Goal: Task Accomplishment & Management: Use online tool/utility

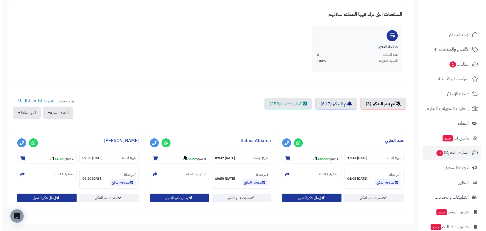
scroll to position [126, 0]
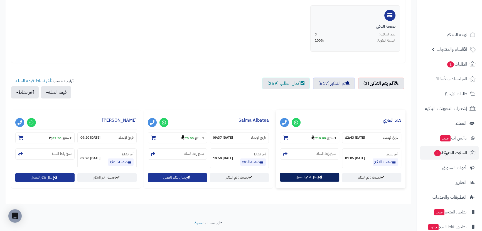
click at [308, 178] on button "إرسال تذكير للعميل" at bounding box center [309, 177] width 59 height 9
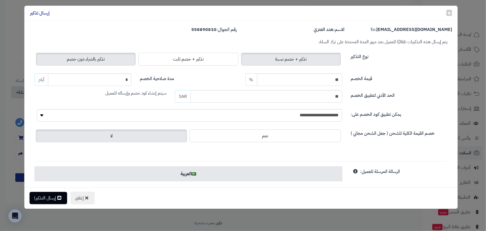
click at [99, 54] on label "تذكير بالشراء دون خصم" at bounding box center [86, 59] width 100 height 13
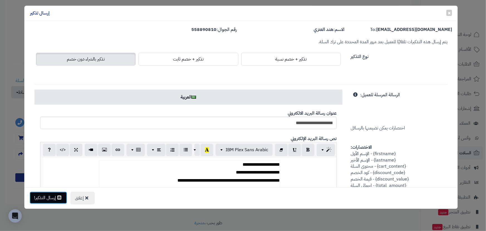
click at [53, 195] on button "إرسال التذكير!" at bounding box center [49, 197] width 38 height 12
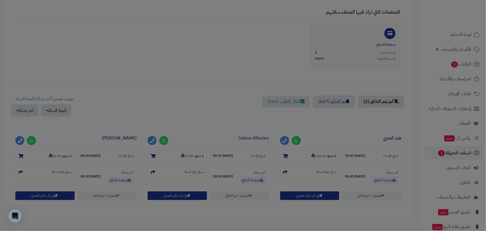
scroll to position [145, 0]
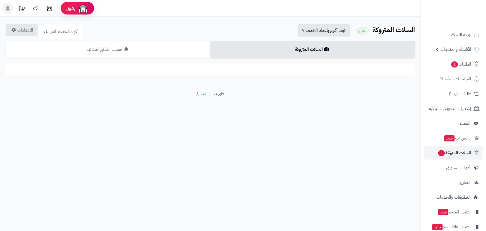
scroll to position [126, 0]
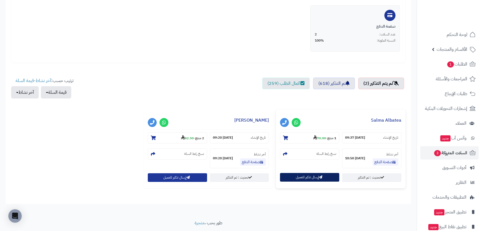
click at [298, 180] on button "إرسال تذكير للعميل" at bounding box center [309, 177] width 59 height 9
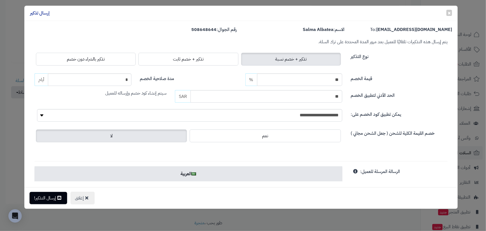
drag, startPoint x: 74, startPoint y: 52, endPoint x: 76, endPoint y: 55, distance: 4.1
click at [75, 53] on div "تذكير + خصم نسبة تذكير + خصم ثابت تذكير بالشراء دون خصم" at bounding box center [189, 59] width 308 height 16
click at [78, 57] on span "تذكير بالشراء دون خصم" at bounding box center [86, 59] width 38 height 7
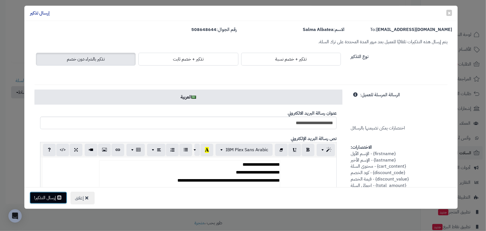
click at [57, 194] on button "إرسال التذكير!" at bounding box center [49, 197] width 38 height 12
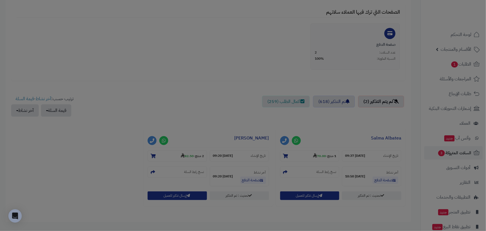
scroll to position [145, 0]
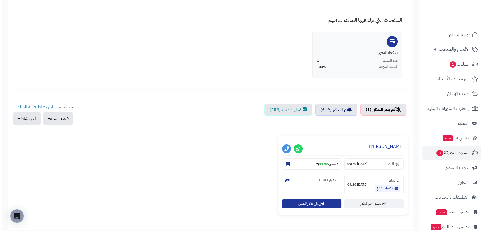
scroll to position [101, 0]
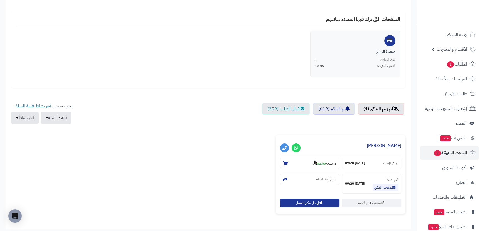
click at [312, 196] on div "**********" at bounding box center [341, 174] width 130 height 79
click at [311, 198] on button "إرسال تذكير للعميل" at bounding box center [309, 202] width 59 height 9
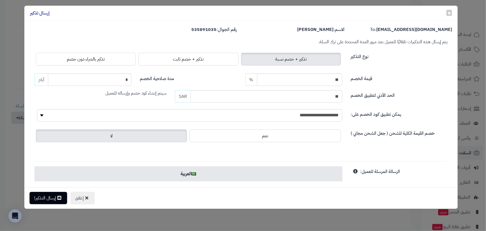
click at [71, 51] on div "تذكير + خصم نسبة تذكير + خصم ثابت تذكير بالشراء دون خصم" at bounding box center [189, 59] width 308 height 16
click at [75, 56] on span "تذكير بالشراء دون خصم" at bounding box center [86, 59] width 38 height 7
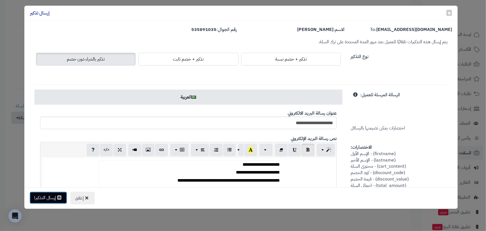
drag, startPoint x: 46, startPoint y: 200, endPoint x: 50, endPoint y: 198, distance: 4.2
click at [46, 200] on button "إرسال التذكير!" at bounding box center [49, 197] width 38 height 12
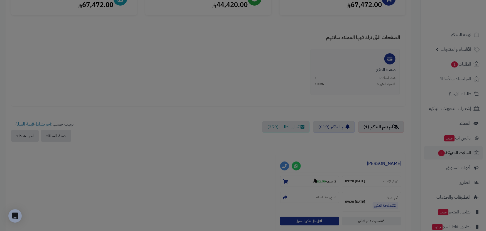
scroll to position [119, 0]
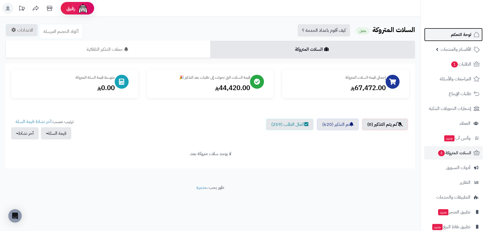
click at [452, 39] on link "لوحة التحكم" at bounding box center [453, 34] width 58 height 13
